Goal: Communication & Community: Answer question/provide support

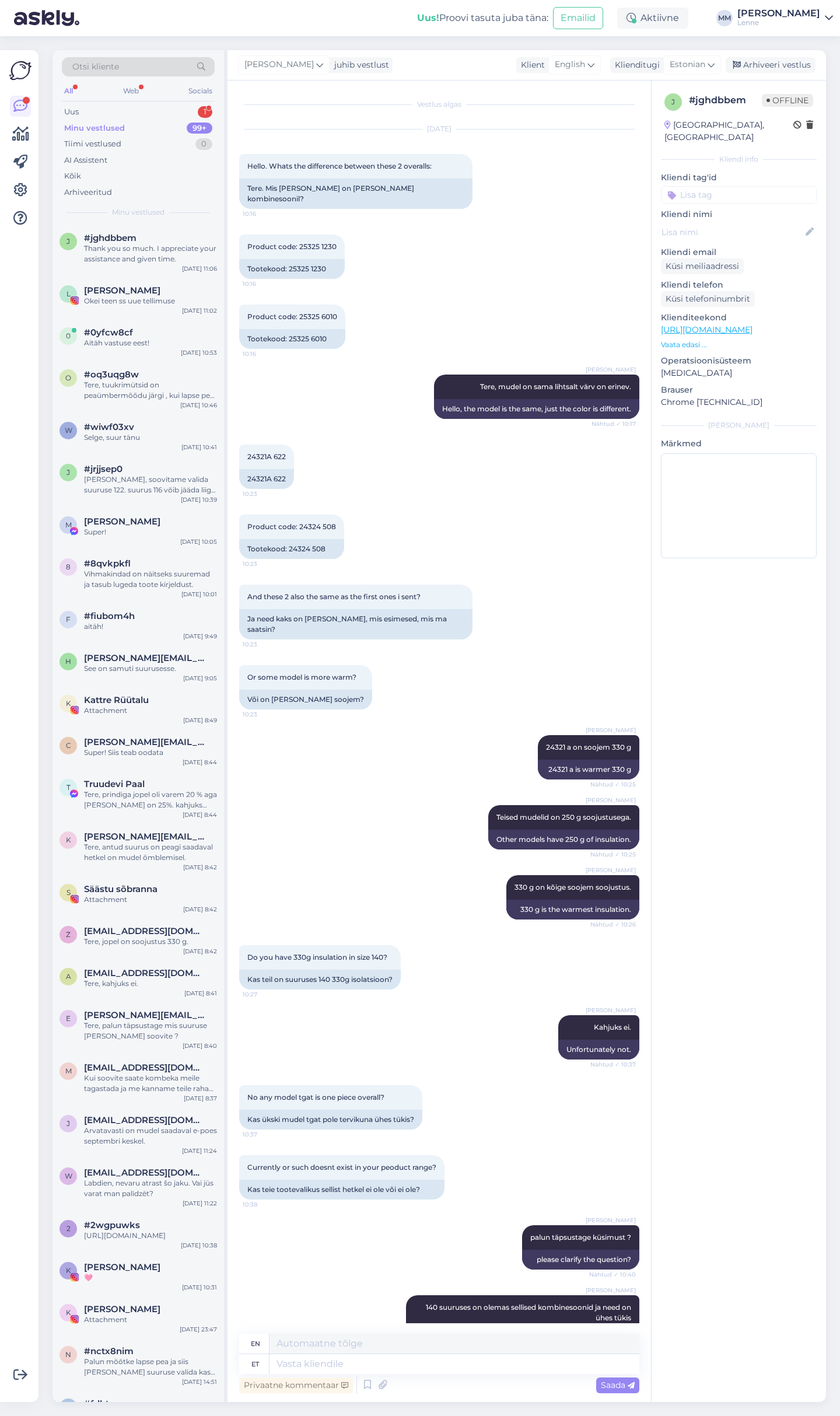
scroll to position [1306, 0]
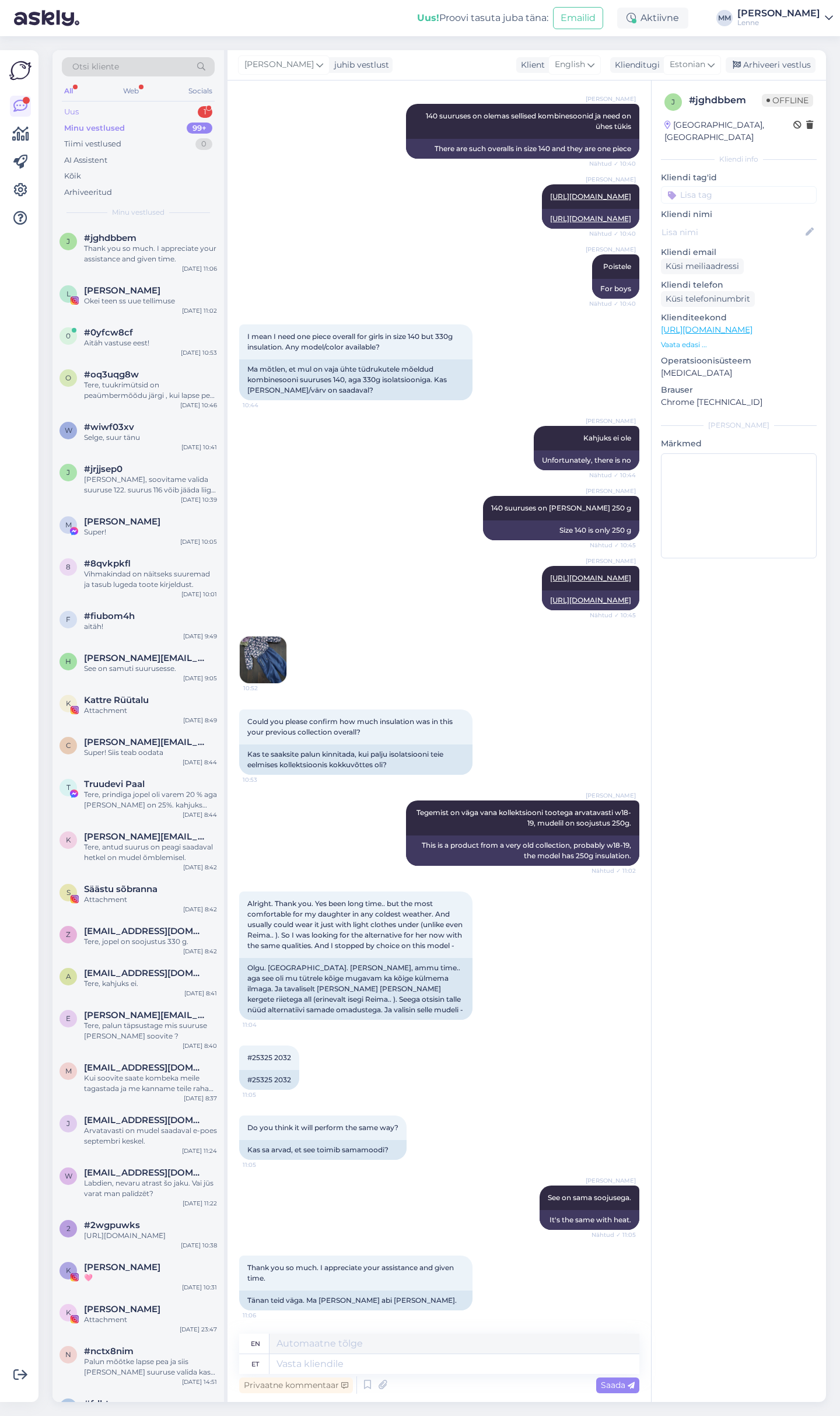
click at [148, 107] on div "Uus 1" at bounding box center [138, 112] width 153 height 16
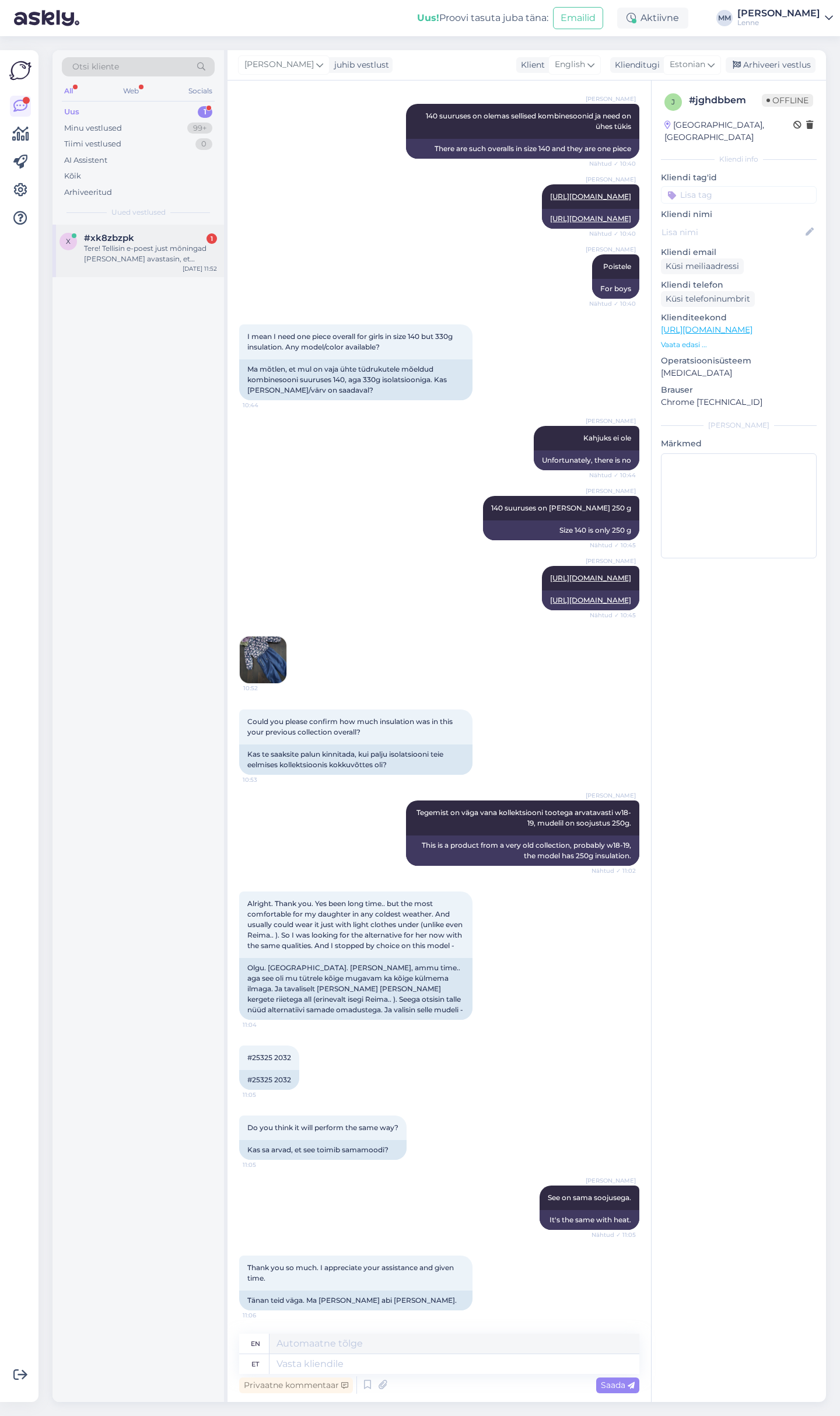
click at [170, 242] on div "#xk8zbzpk 1" at bounding box center [150, 239] width 133 height 11
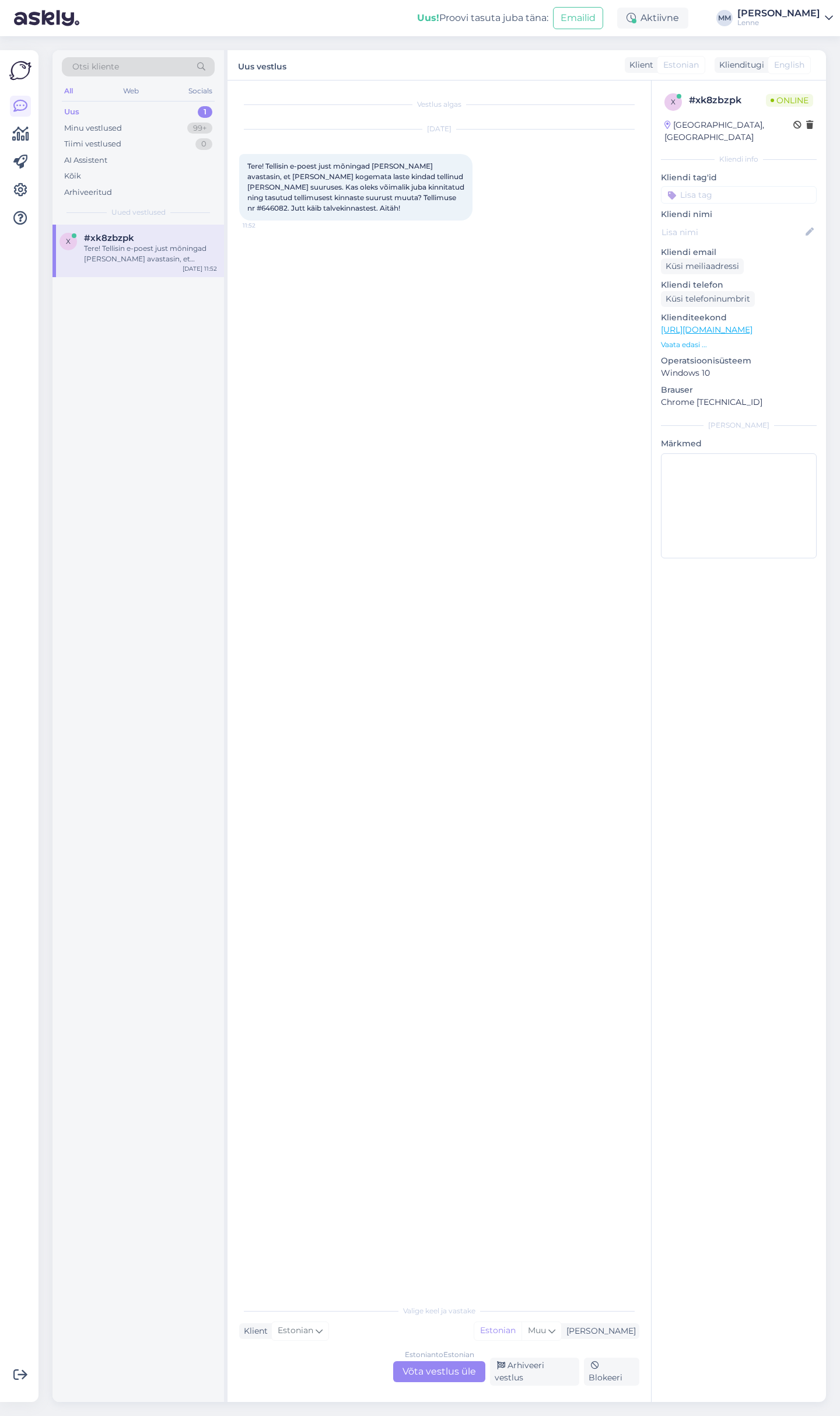
click at [420, 1376] on div "Estonian to Estonian Võta vestlus üle" at bounding box center [439, 1372] width 92 height 21
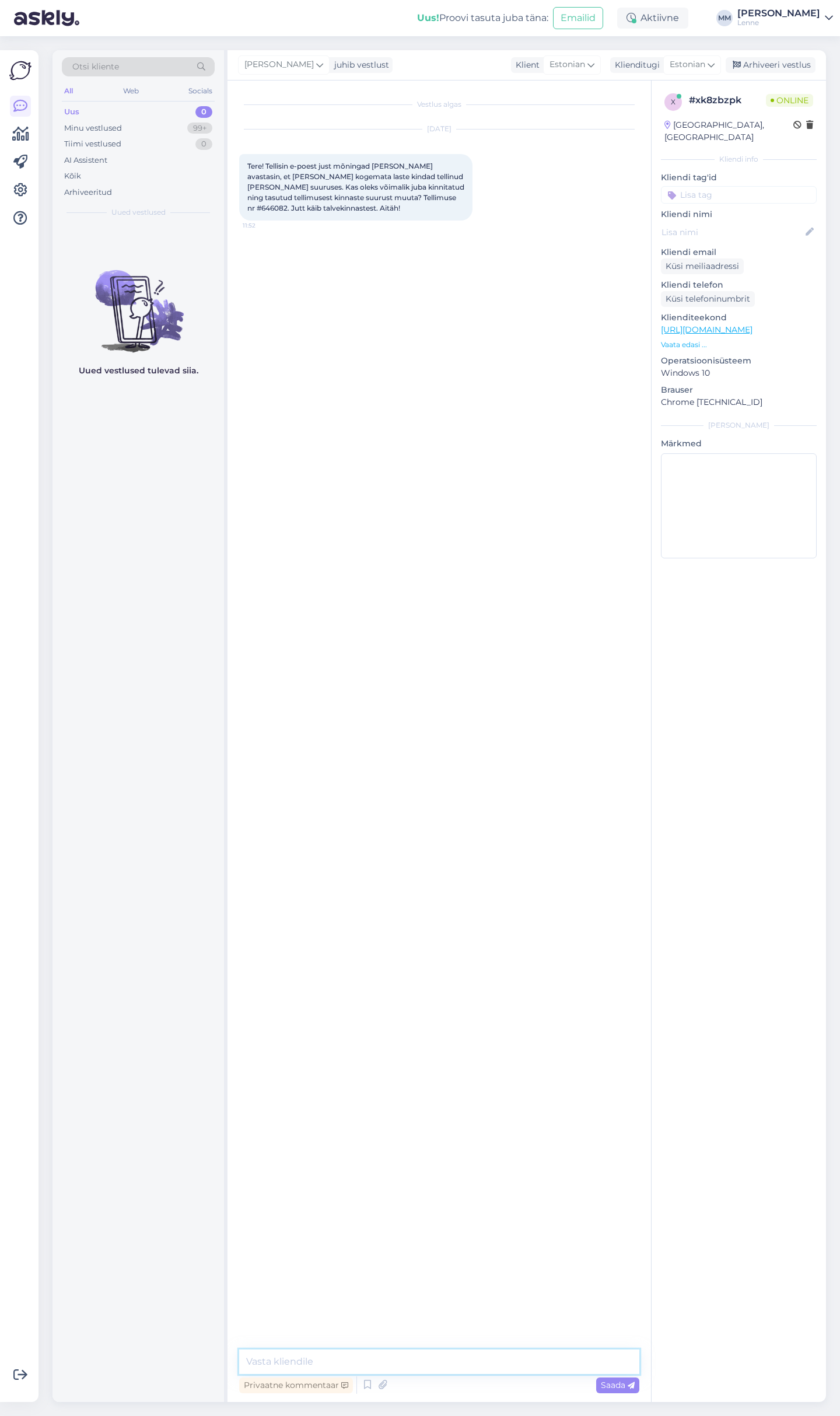
click at [404, 1372] on textarea at bounding box center [439, 1362] width 400 height 25
type textarea "Tere, jah saame muuta."
type textarea "Mis suurust te soovite ?"
type textarea "Teil on hetkel tellitud suurus nr 2"
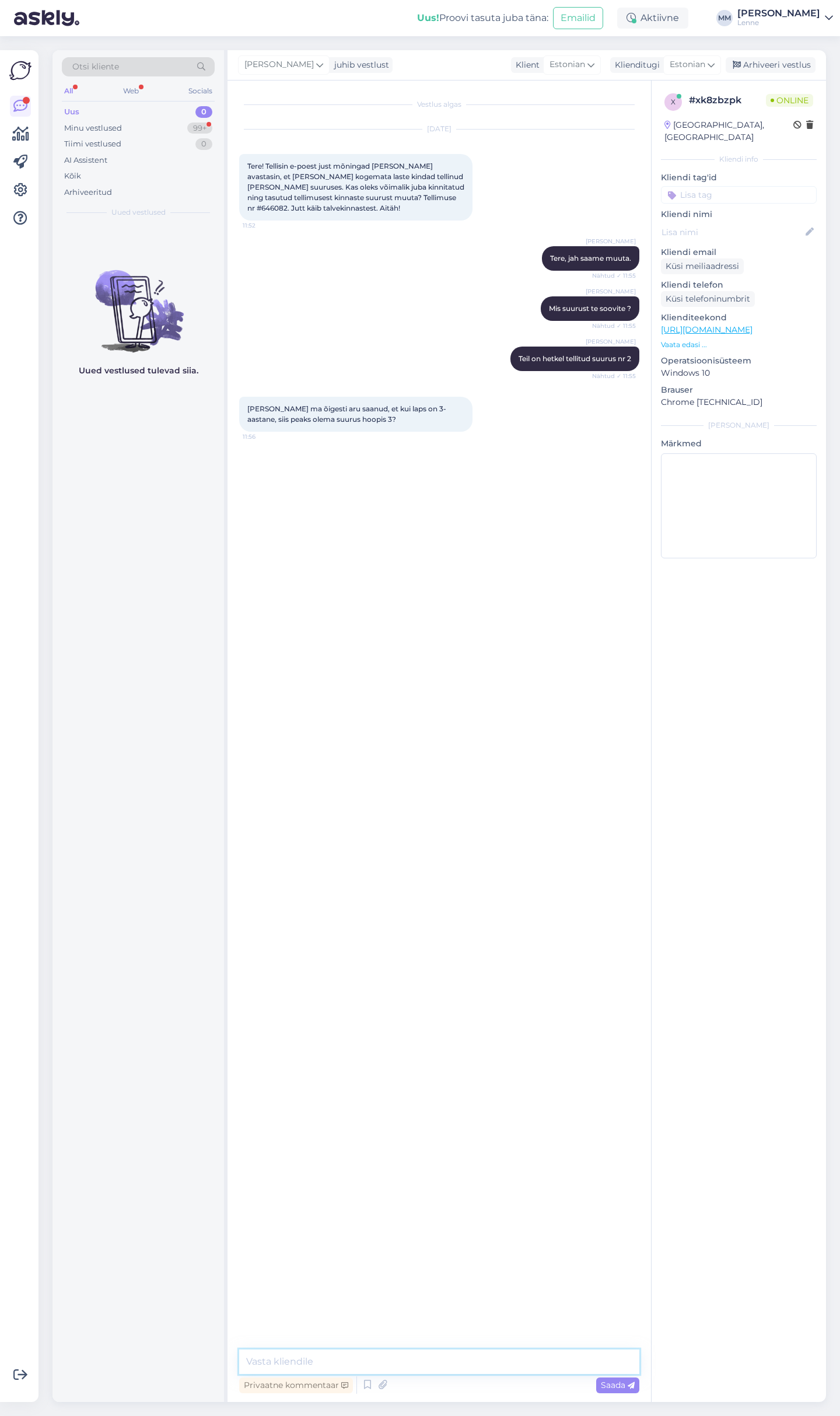
click at [388, 1351] on textarea at bounding box center [439, 1362] width 400 height 25
type textarea "J"
type textarea "jah suurus nr 3"
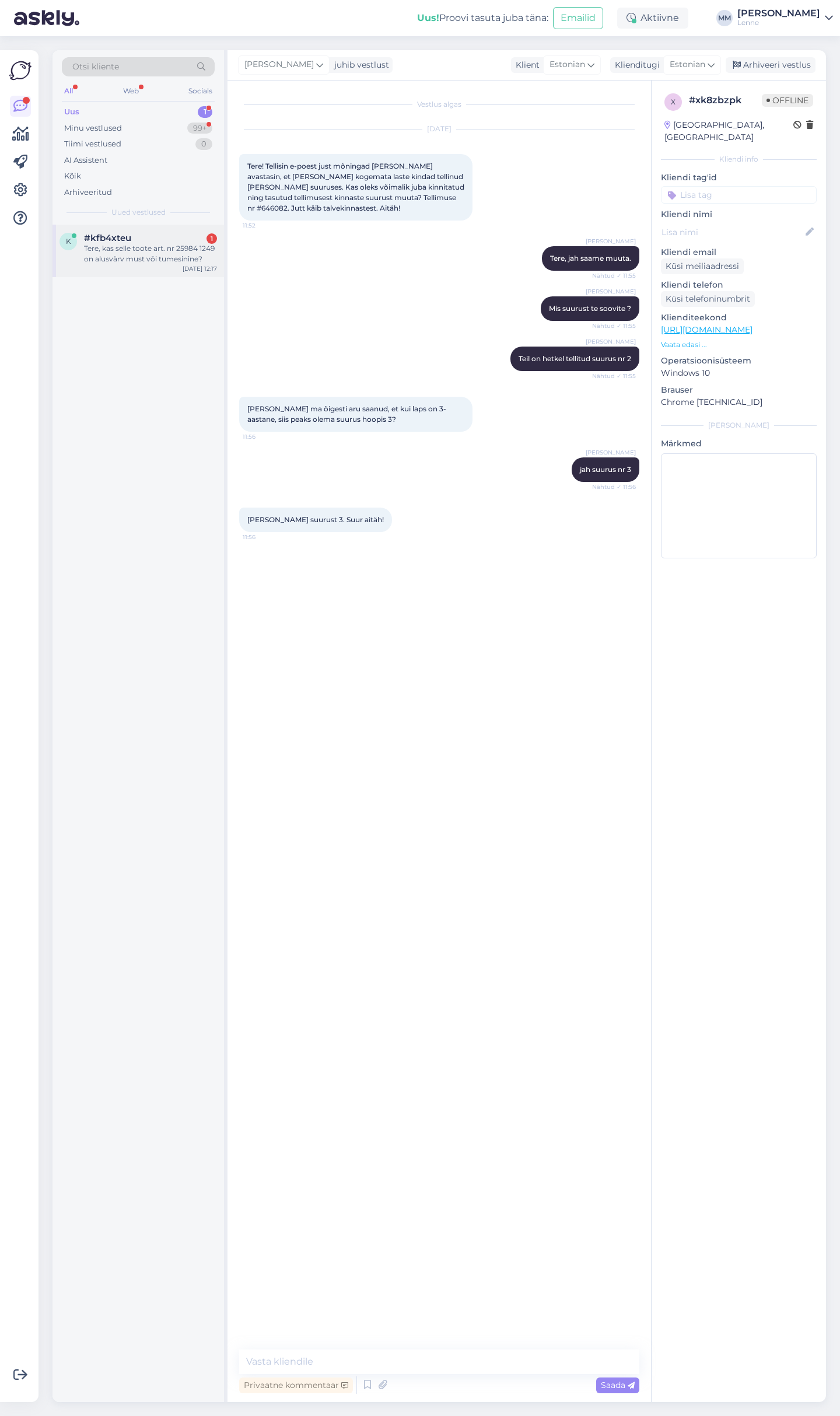
click at [148, 255] on div "Tere, kas selle toote art. nr 25984 1249 on alusvärv must või tumesinine?" at bounding box center [150, 254] width 133 height 21
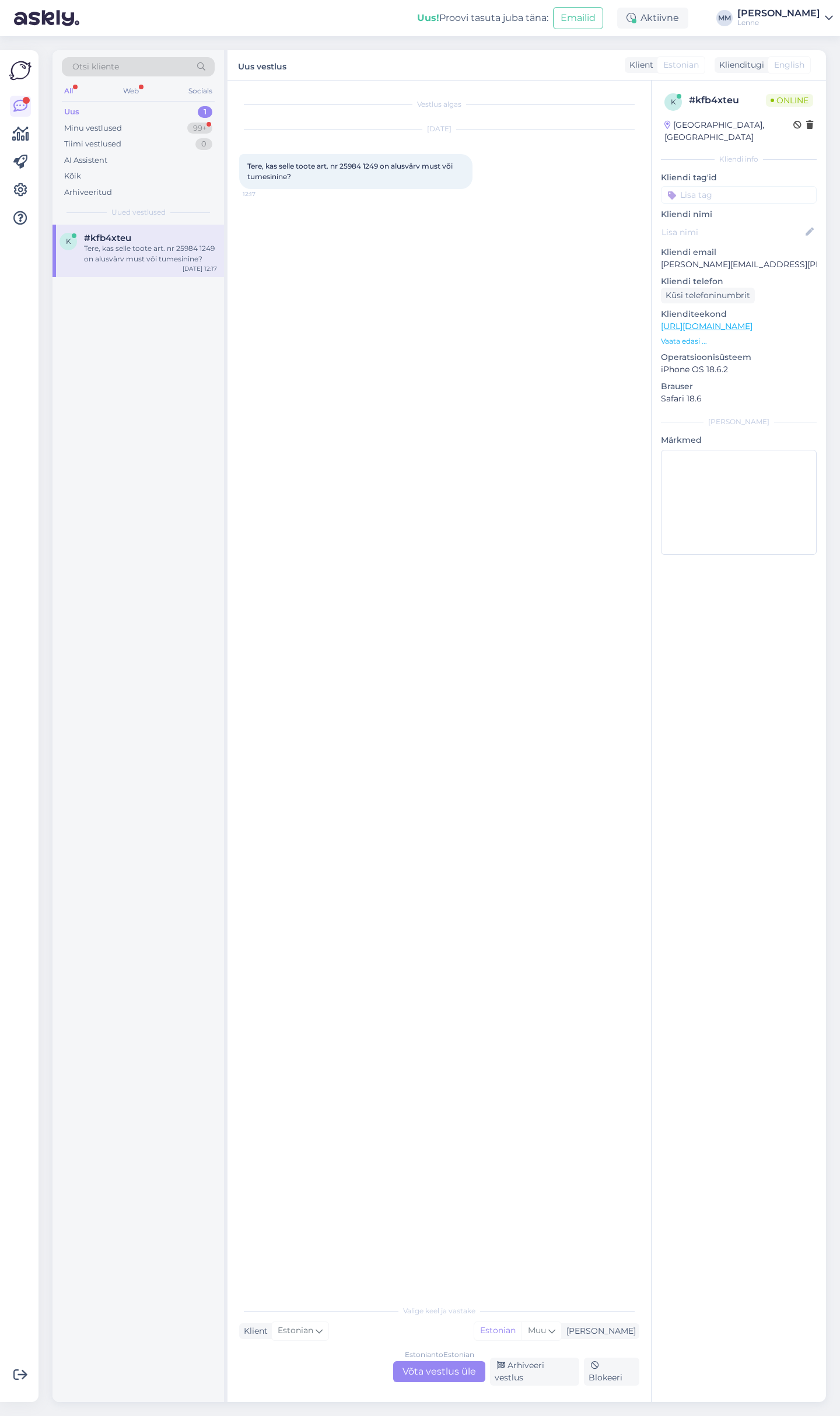
click at [429, 1374] on div "Estonian to Estonian Võta vestlus üle" at bounding box center [439, 1372] width 92 height 21
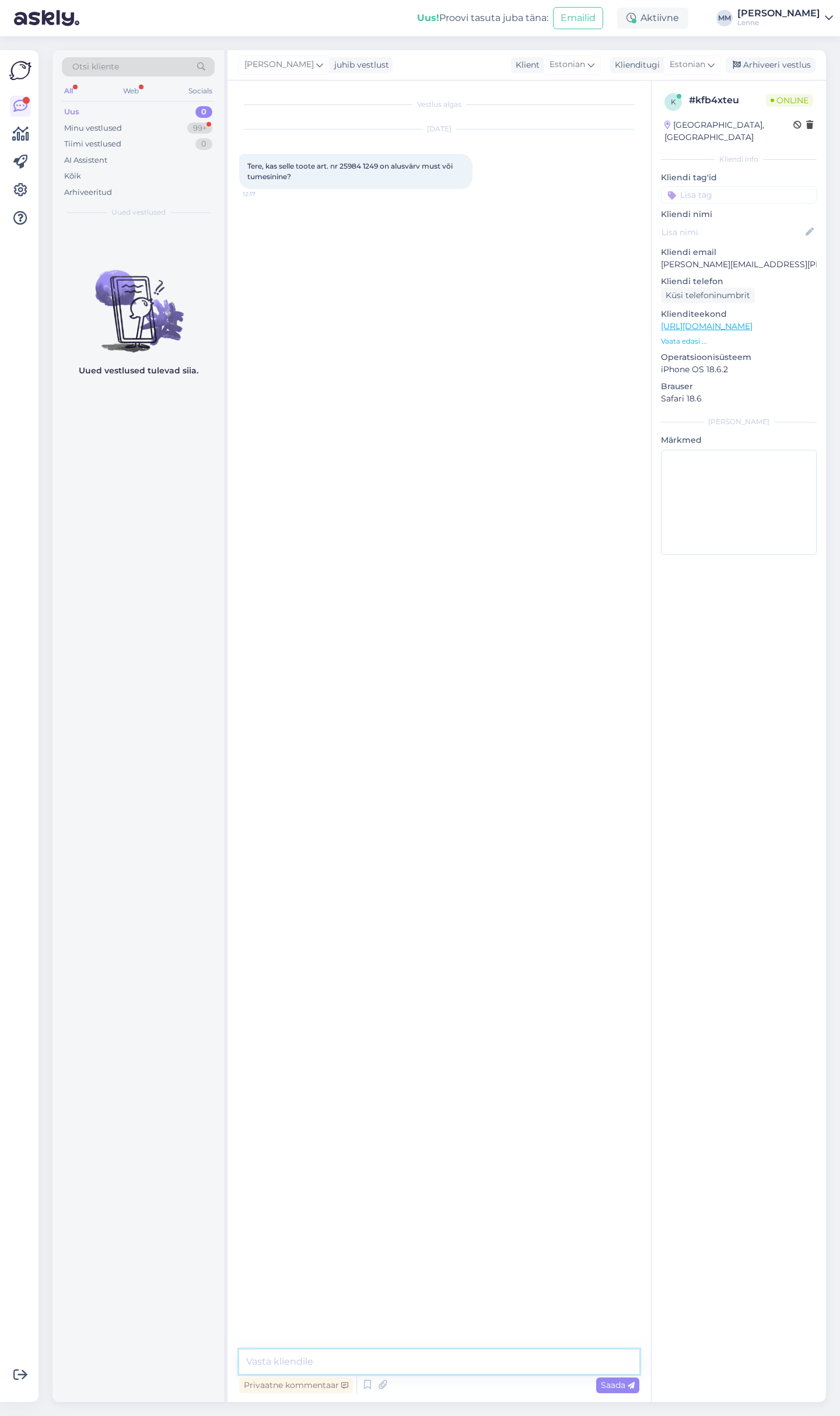
click at [351, 1359] on textarea at bounding box center [439, 1362] width 400 height 25
type textarea "Tere, põhi on tumesinine"
click at [160, 133] on div "Minu vestlused 99+" at bounding box center [138, 128] width 153 height 16
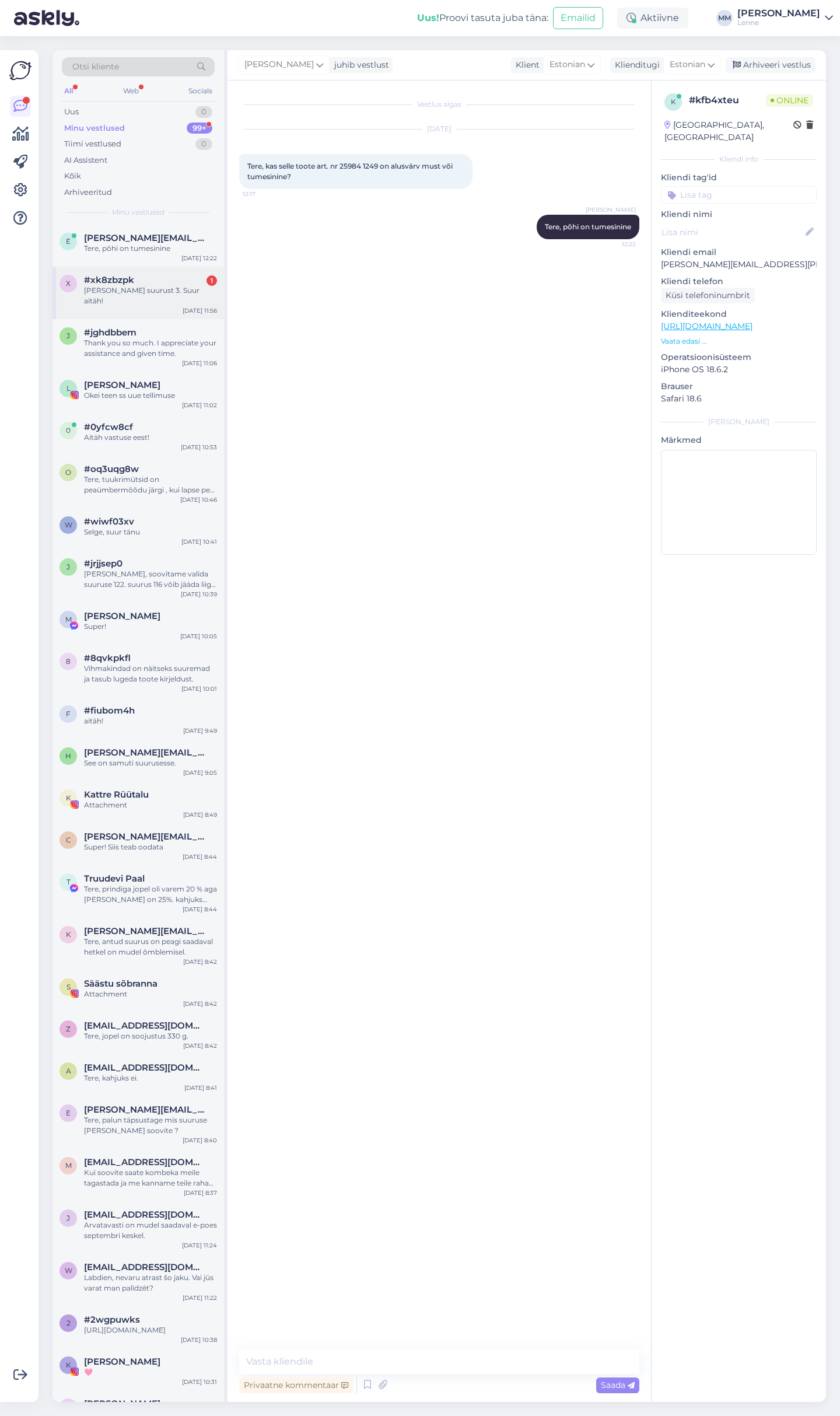
click at [155, 286] on div "[PERSON_NAME] suurust 3. Suur aitäh!" at bounding box center [150, 296] width 133 height 21
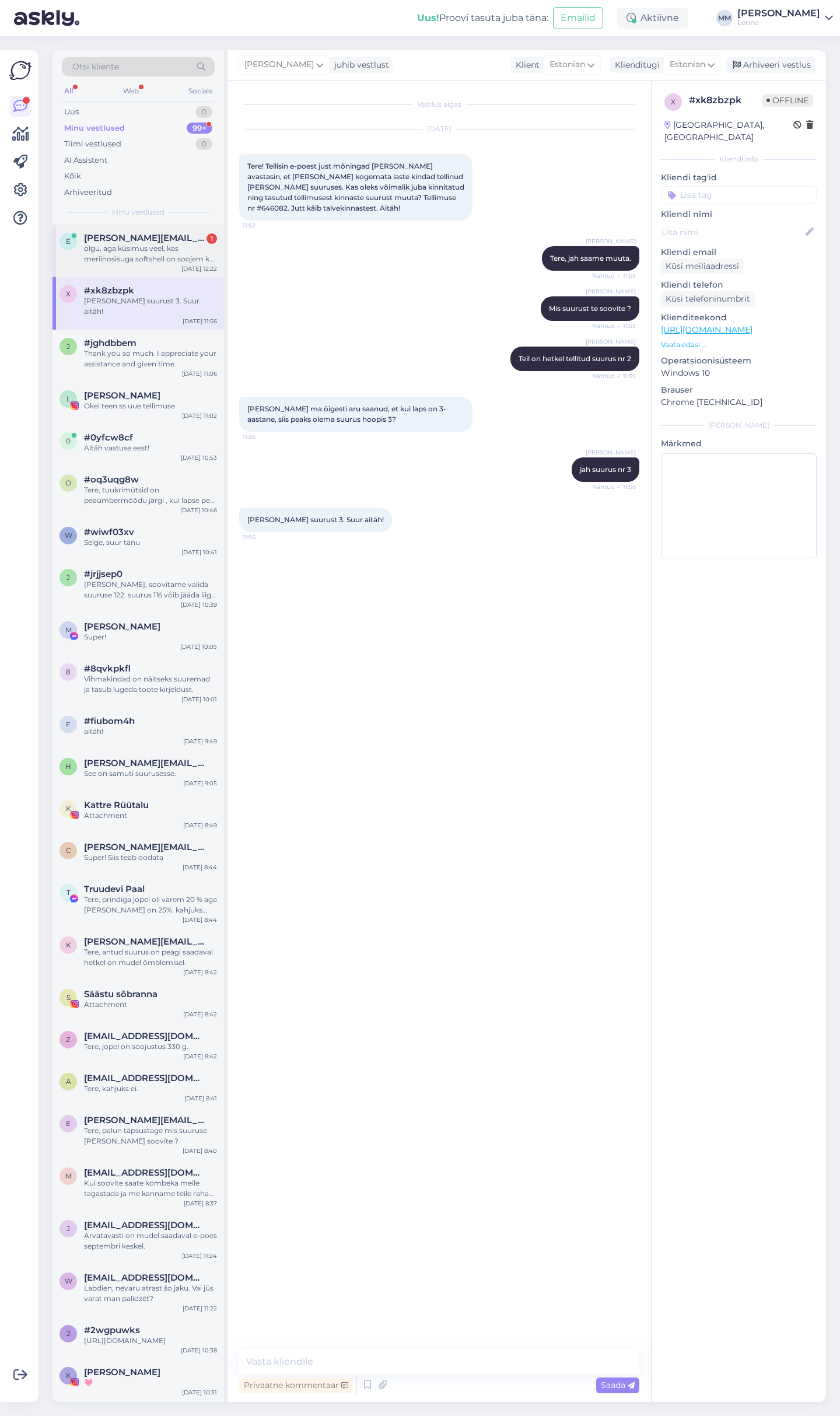
click at [172, 246] on div "olgu, aga küsimus veel, kas meriinosisuga softshell on soojem kui tavaline soft…" at bounding box center [150, 254] width 133 height 21
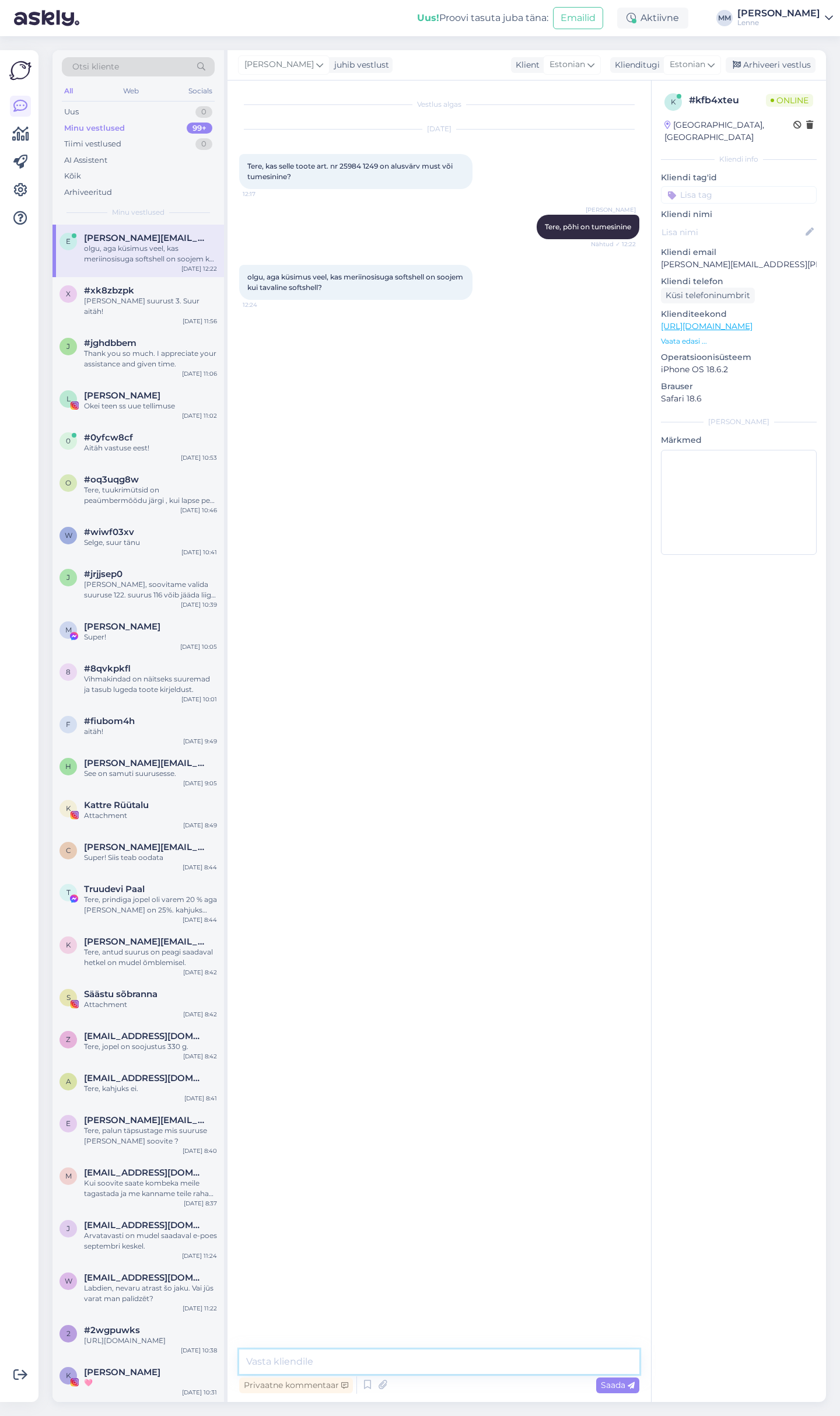
click at [335, 1363] on textarea at bounding box center [439, 1362] width 400 height 25
click at [325, 1360] on textarea at bounding box center [439, 1362] width 400 height 25
type textarea "Tavaline softshell on veidi soojem , sest softshelli teisel küljel on fliis."
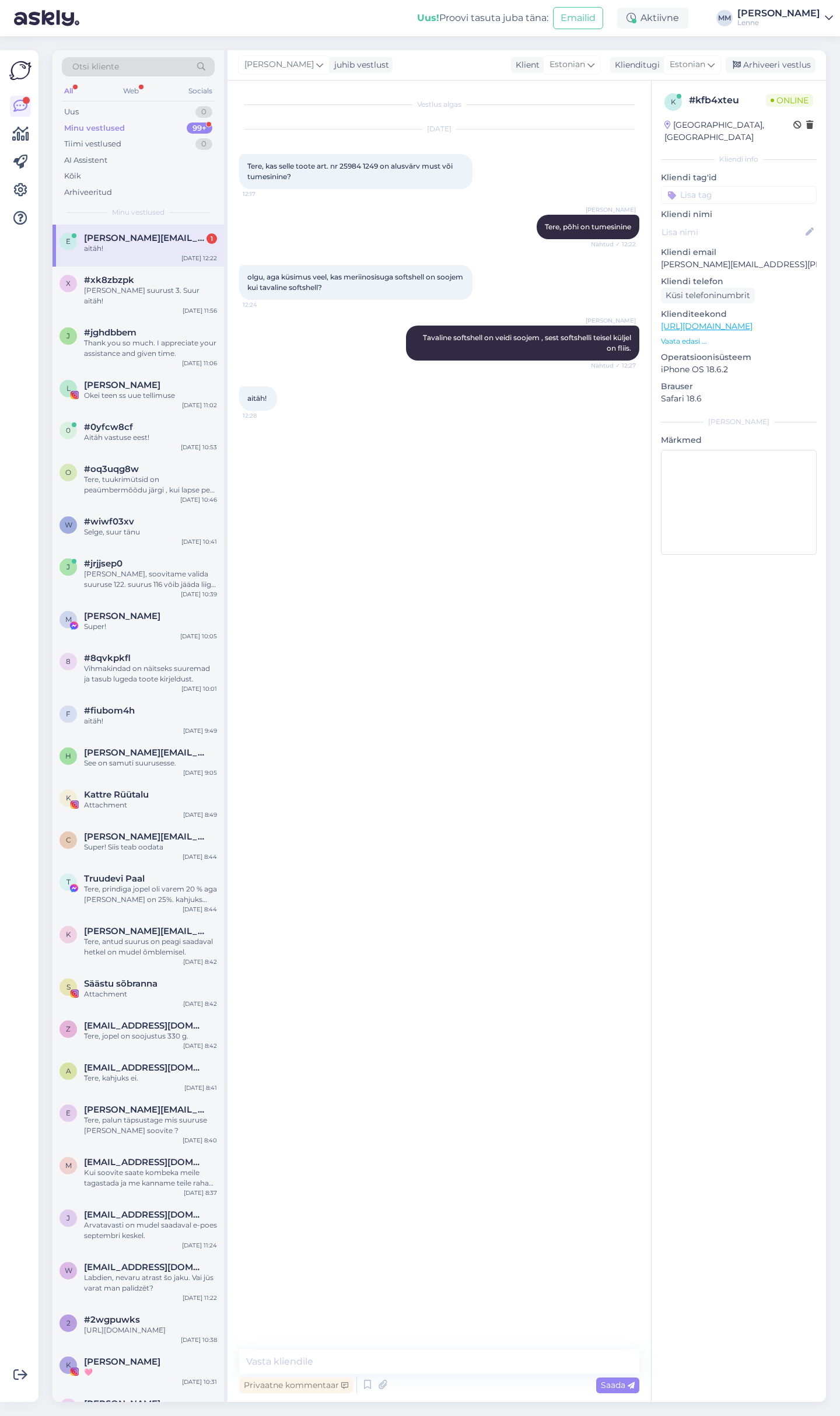
click at [375, 379] on div "aitäh! 12:28" at bounding box center [439, 398] width 400 height 50
click at [150, 292] on div "[PERSON_NAME] suurust 3. Suur aitäh!" at bounding box center [150, 296] width 133 height 21
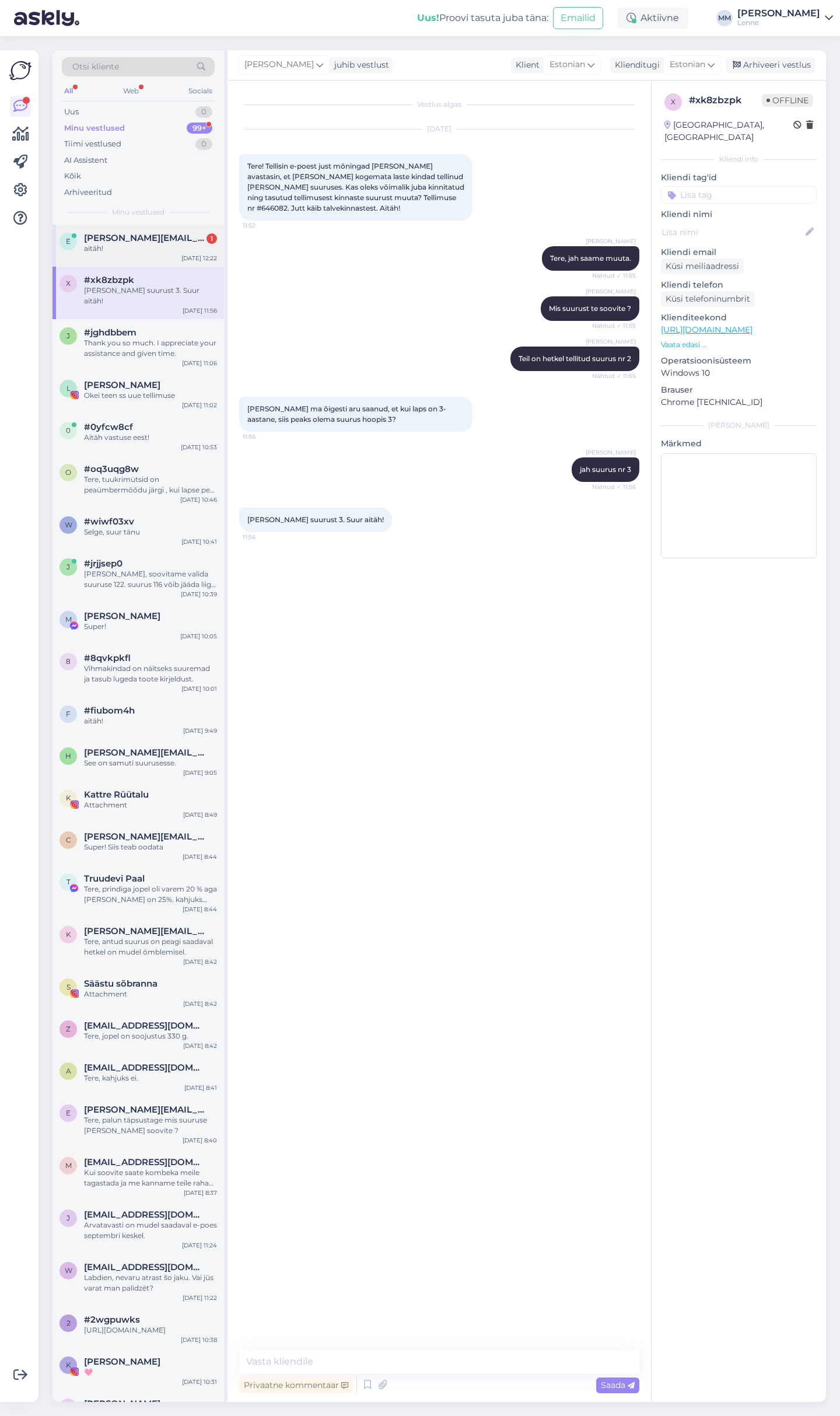
click at [162, 244] on div "aitäh!" at bounding box center [150, 249] width 133 height 11
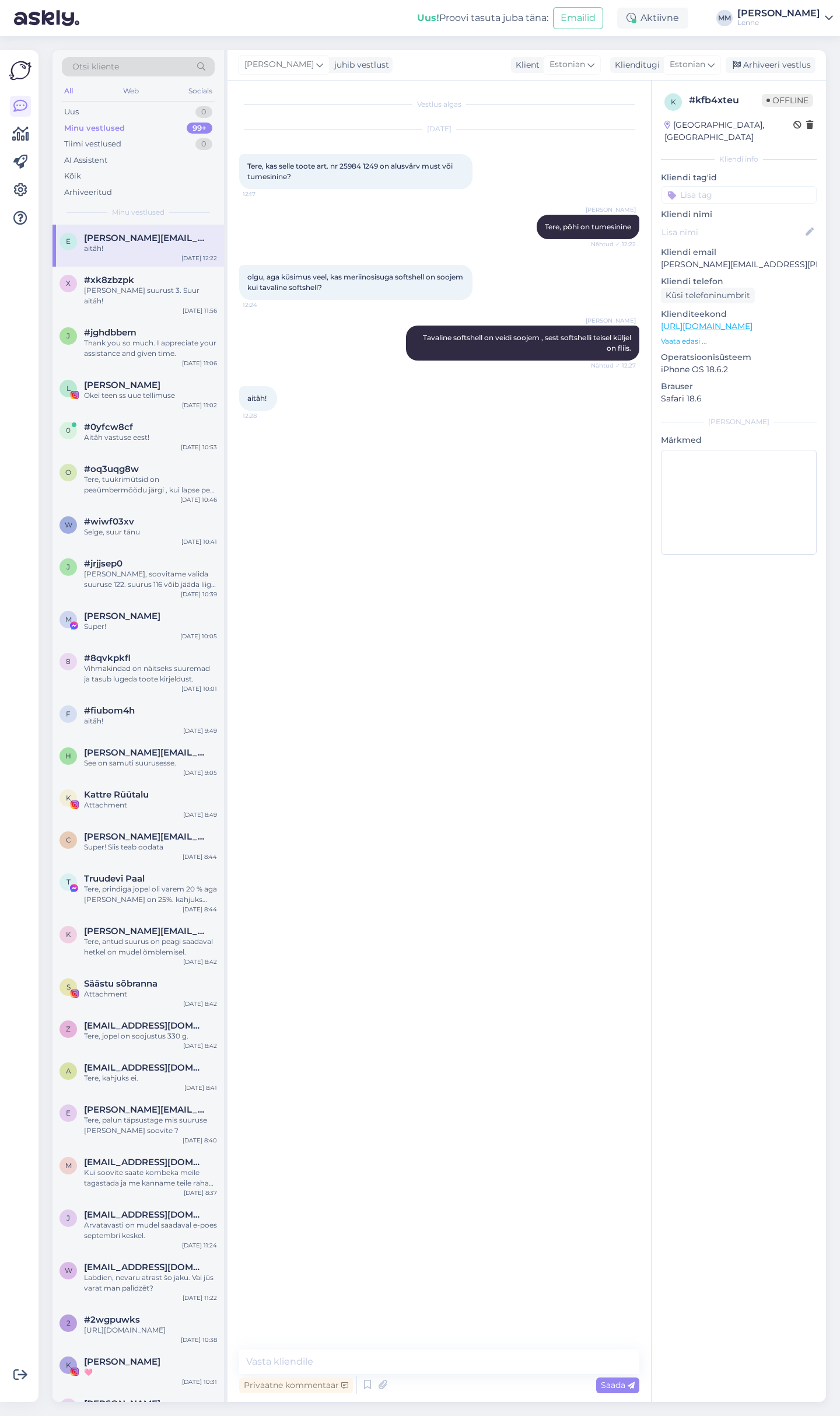
drag, startPoint x: 252, startPoint y: 776, endPoint x: 214, endPoint y: 1444, distance: 669.1
click at [239, 1339] on div "Vestlus algas [DATE] Tere, kas selle toote art. nr 25984 1249 on alusvärv must …" at bounding box center [444, 716] width 411 height 1247
